Goal: Transaction & Acquisition: Purchase product/service

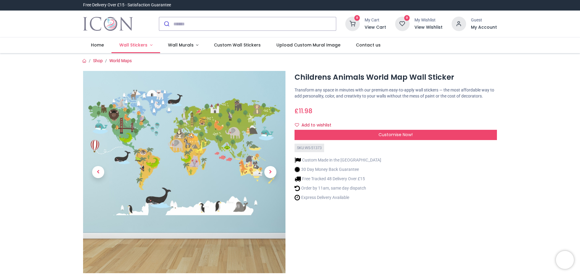
click at [148, 43] on link "Wall Stickers" at bounding box center [135, 45] width 49 height 16
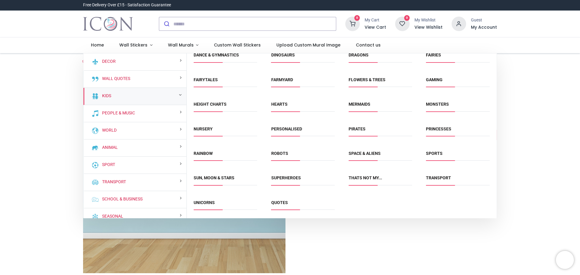
scroll to position [26, 0]
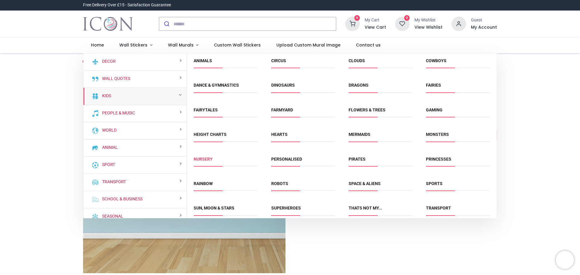
click at [204, 160] on link "Nursery" at bounding box center [203, 159] width 19 height 5
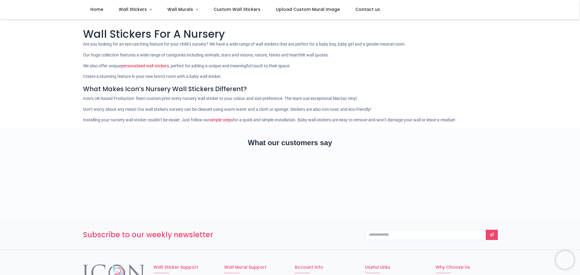
scroll to position [60, 0]
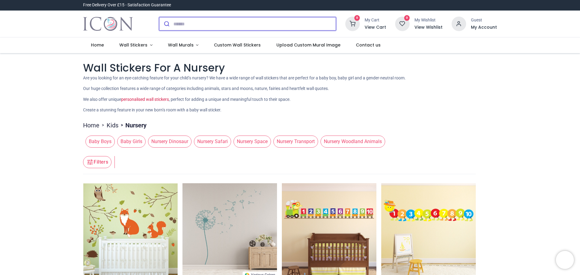
click at [198, 18] on input "search" at bounding box center [254, 23] width 162 height 13
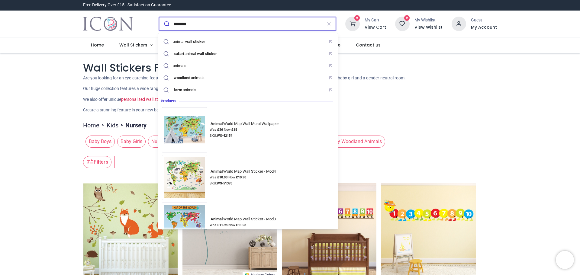
type input "**********"
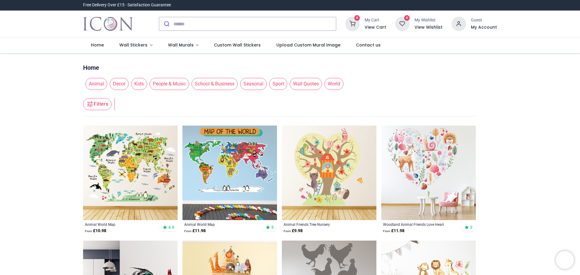
scroll to position [60, 0]
click at [183, 22] on input "search" at bounding box center [254, 23] width 162 height 13
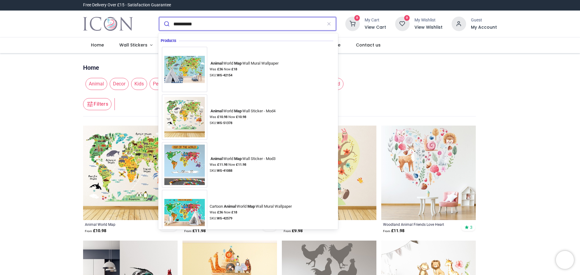
type input "**********"
click at [159, 17] on button "submit" at bounding box center [166, 23] width 14 height 13
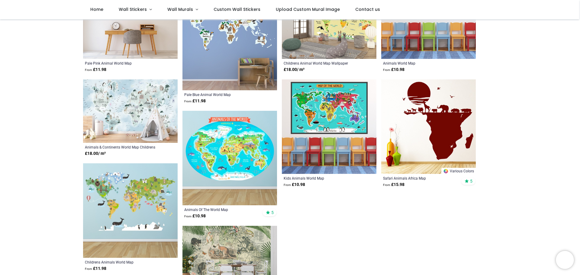
scroll to position [181, 0]
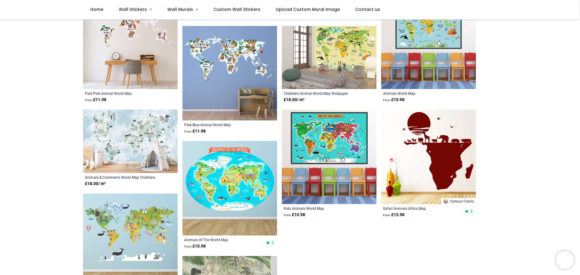
click at [137, 138] on img at bounding box center [130, 141] width 95 height 63
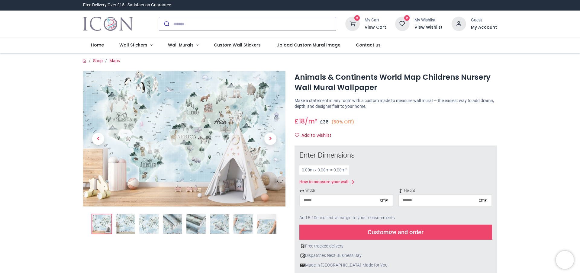
click at [127, 221] on img at bounding box center [125, 223] width 19 height 19
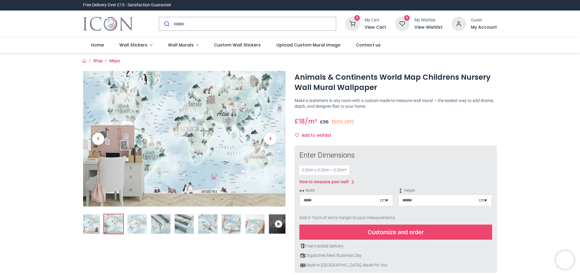
click at [138, 227] on img at bounding box center [136, 223] width 19 height 19
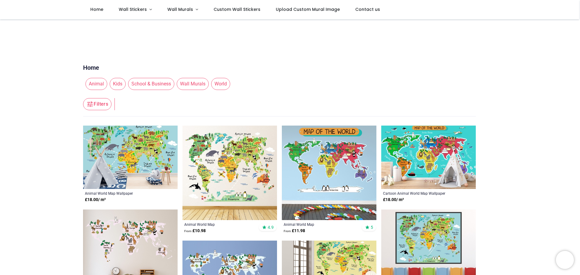
scroll to position [60, 0]
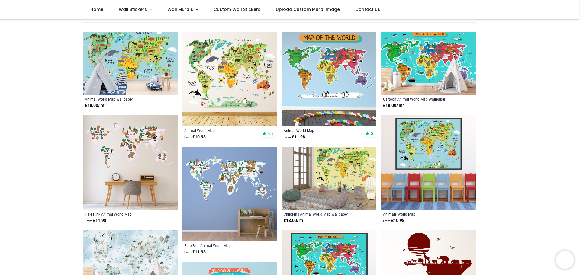
click at [136, 159] on img at bounding box center [130, 162] width 95 height 95
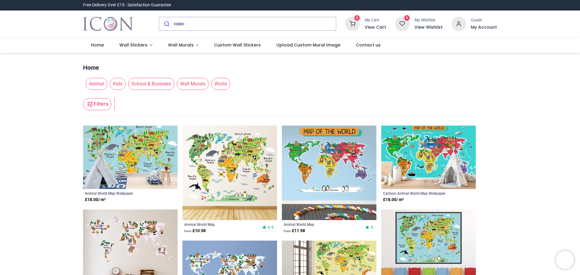
click at [326, 156] on img at bounding box center [329, 173] width 95 height 95
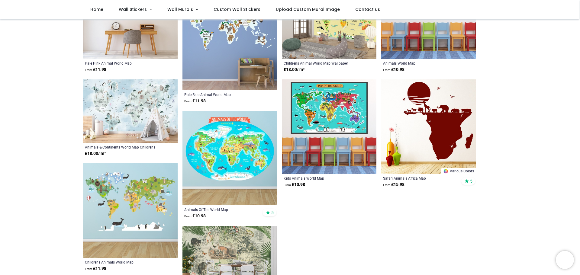
scroll to position [242, 0]
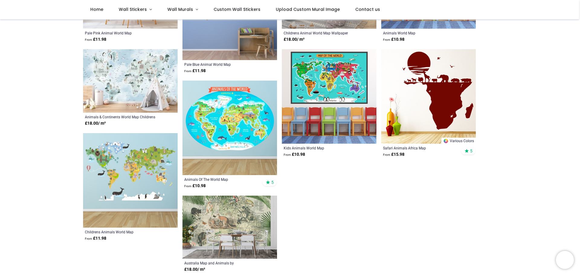
click at [126, 168] on img at bounding box center [130, 180] width 95 height 95
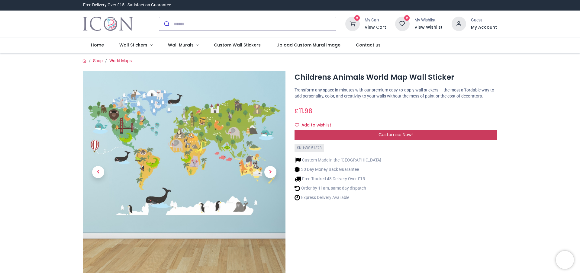
click at [392, 134] on span "Customise Now!" at bounding box center [395, 135] width 34 height 6
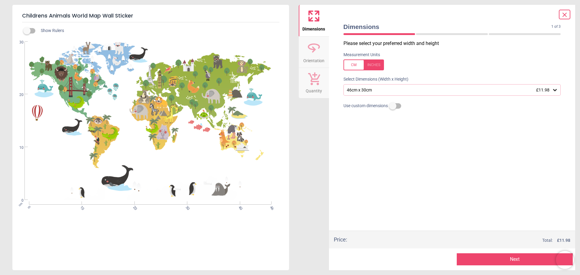
click at [395, 89] on div "46cm x 30cm £11.98" at bounding box center [449, 90] width 206 height 5
